Goal: Transaction & Acquisition: Download file/media

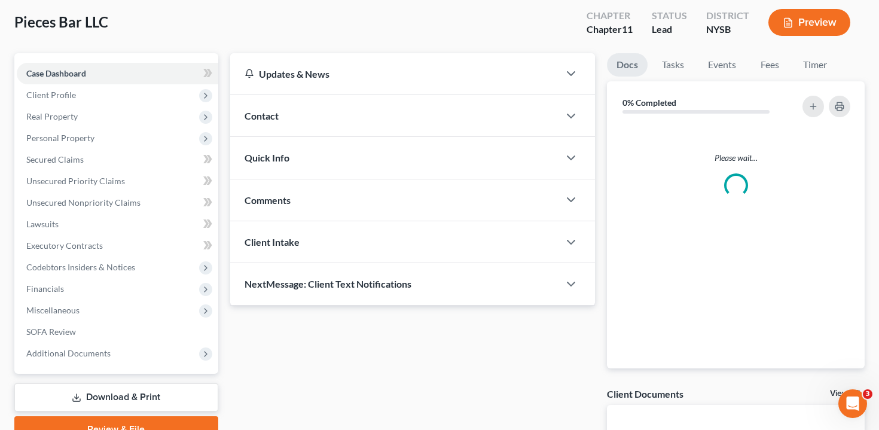
scroll to position [141, 0]
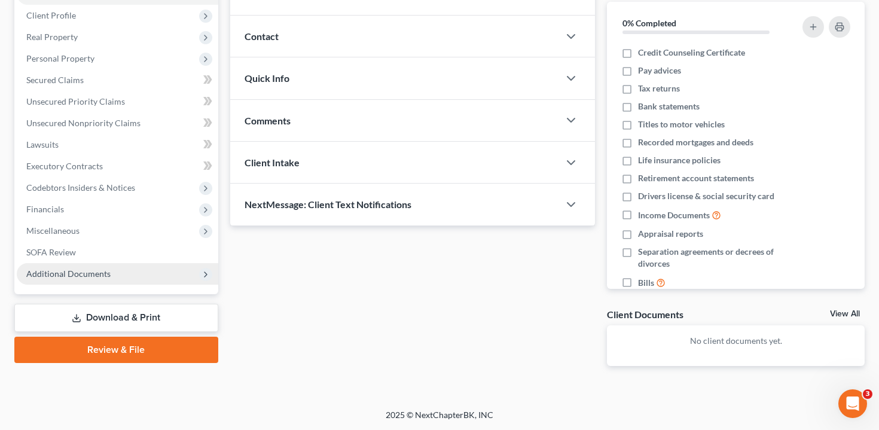
click at [105, 276] on span "Additional Documents" at bounding box center [68, 273] width 84 height 10
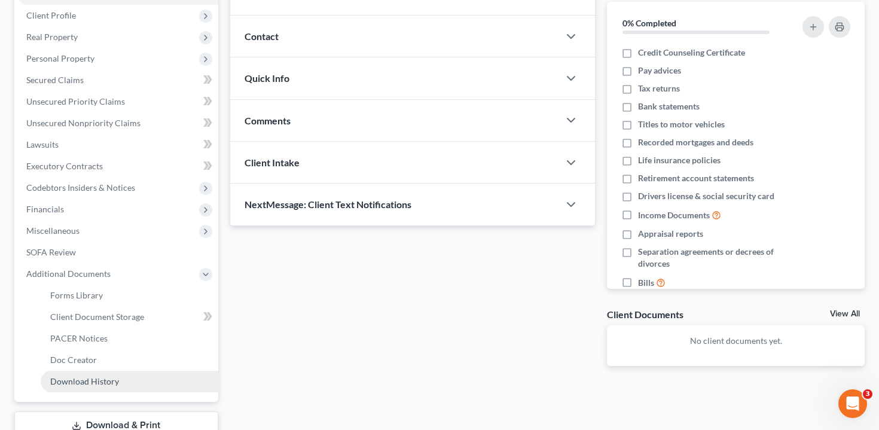
click at [100, 377] on span "Download History" at bounding box center [84, 381] width 69 height 10
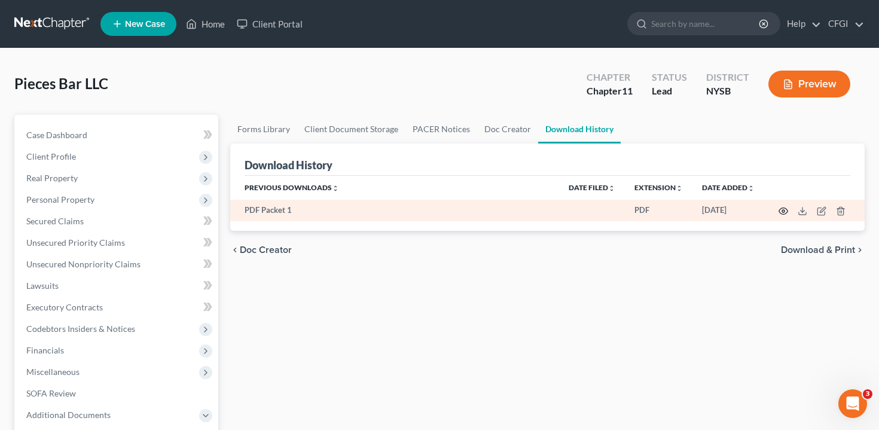
click at [782, 210] on icon "button" at bounding box center [783, 211] width 10 height 10
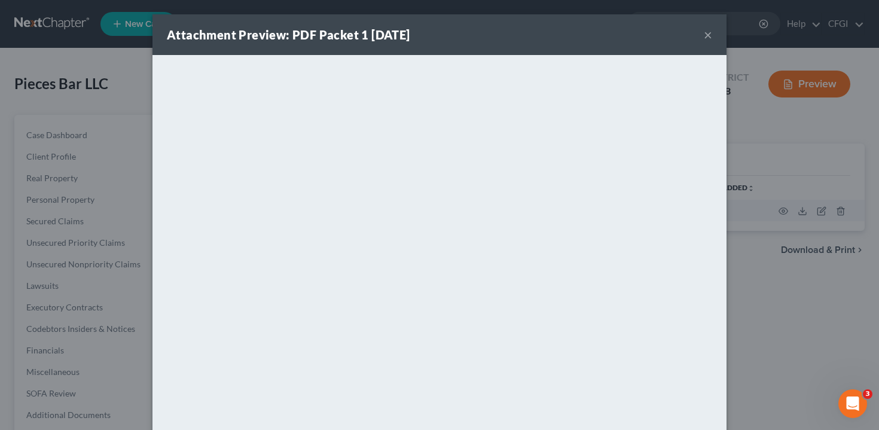
click at [708, 38] on button "×" at bounding box center [707, 34] width 8 height 14
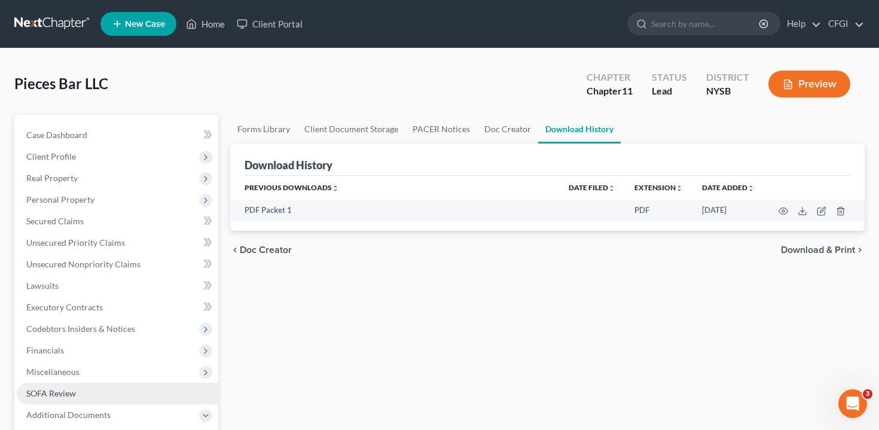
click at [106, 389] on link "SOFA Review" at bounding box center [117, 393] width 201 height 22
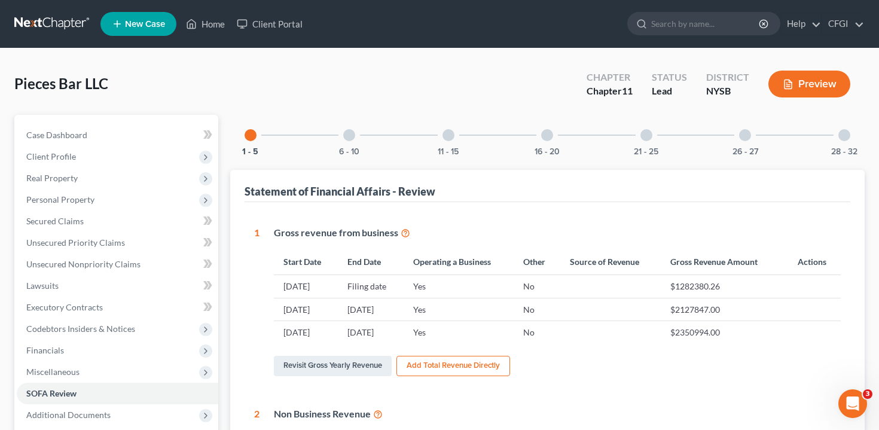
click at [815, 81] on button "Preview" at bounding box center [809, 84] width 82 height 27
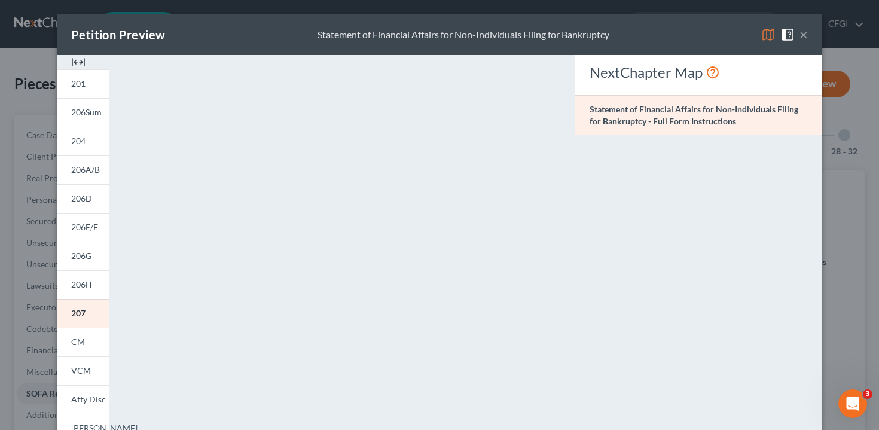
click at [804, 33] on button "×" at bounding box center [803, 34] width 8 height 14
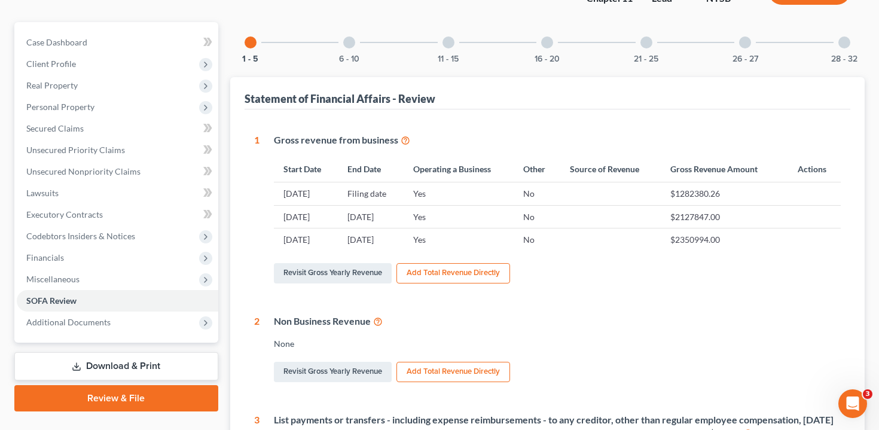
click at [129, 369] on link "Download & Print" at bounding box center [116, 366] width 204 height 28
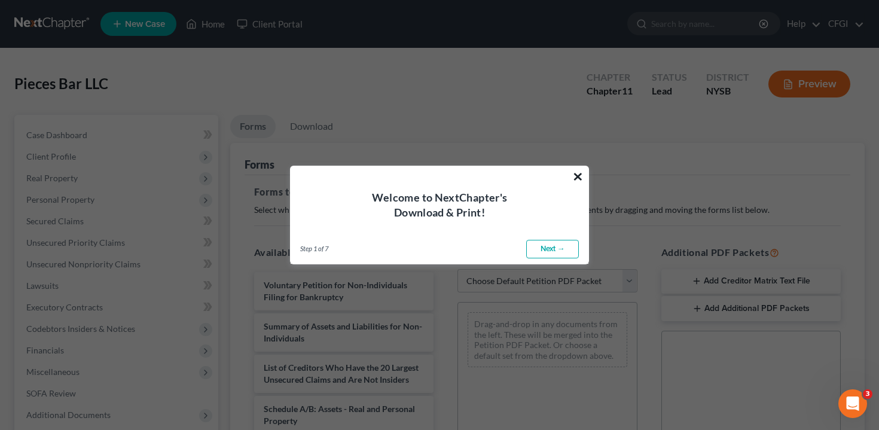
click at [577, 177] on button "×" at bounding box center [577, 176] width 11 height 19
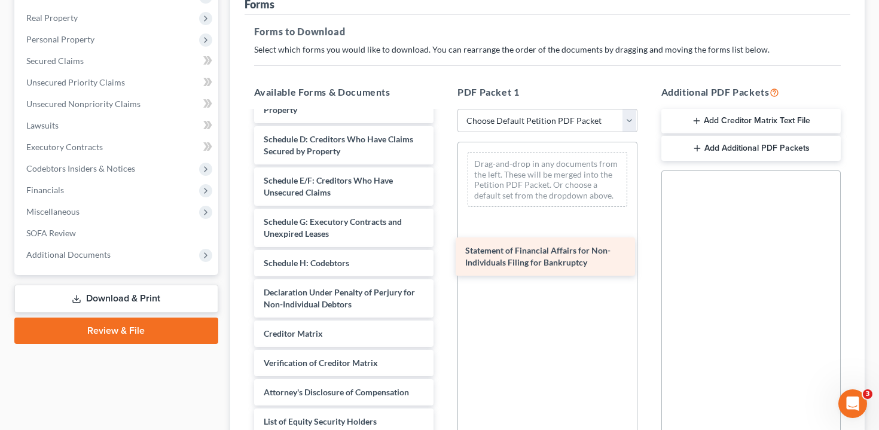
scroll to position [151, 0]
drag, startPoint x: 332, startPoint y: 265, endPoint x: 543, endPoint y: 263, distance: 210.4
click at [443, 263] on div "Statement of Financial Affairs for Non-Individuals Filing for Bankruptcy Volunt…" at bounding box center [343, 197] width 199 height 473
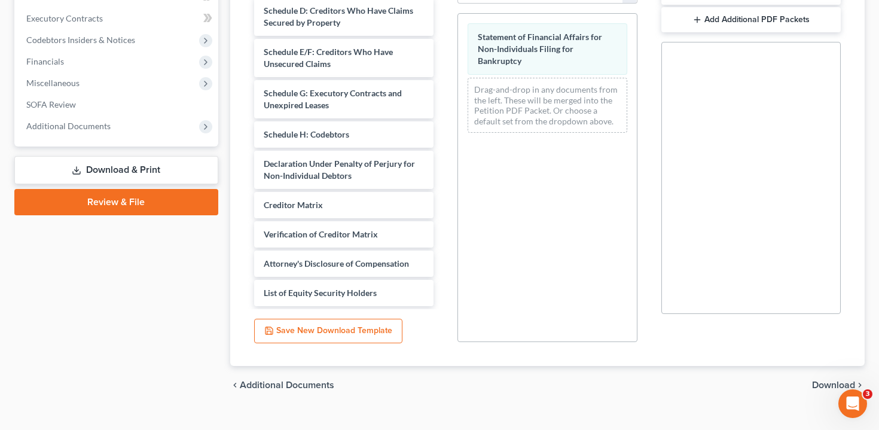
click at [818, 385] on span "Download" at bounding box center [833, 385] width 43 height 10
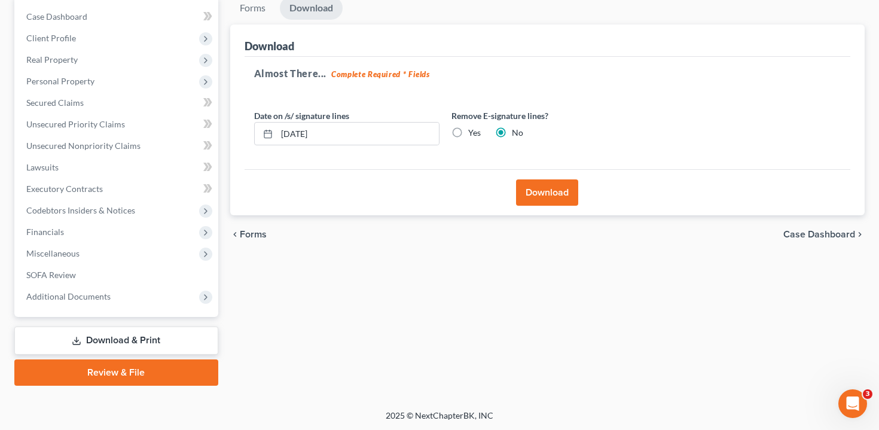
click at [532, 201] on button "Download" at bounding box center [547, 192] width 62 height 26
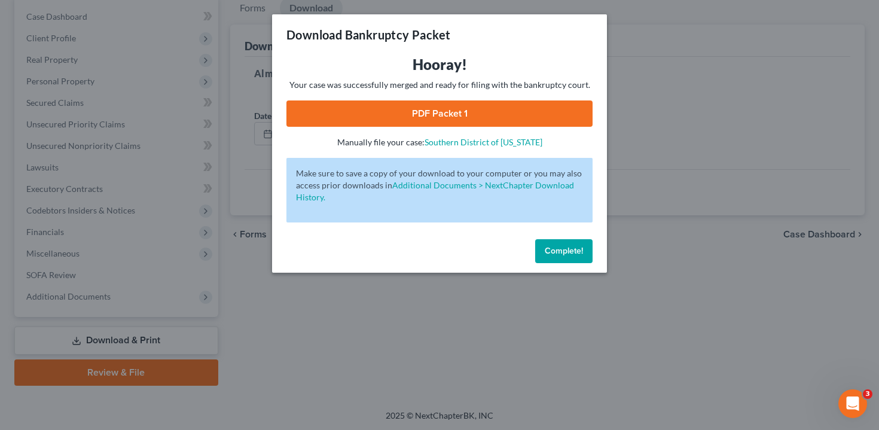
click at [478, 112] on link "PDF Packet 1" at bounding box center [439, 113] width 306 height 26
click at [577, 253] on span "Complete!" at bounding box center [563, 251] width 38 height 10
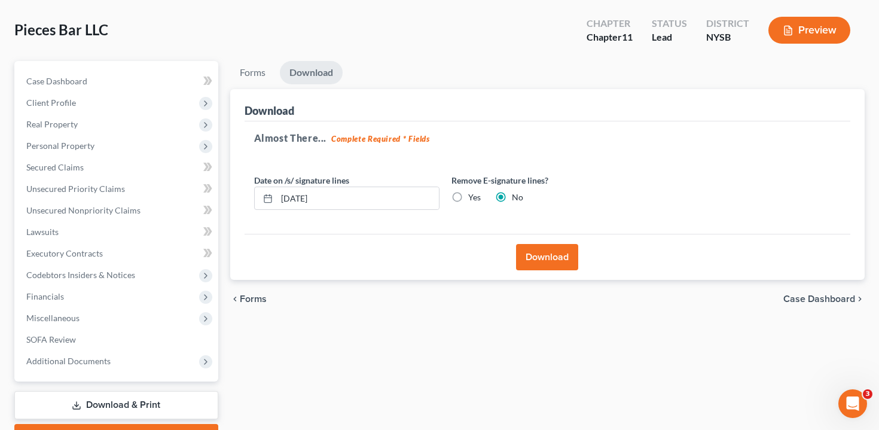
scroll to position [0, 0]
